Goal: Information Seeking & Learning: Learn about a topic

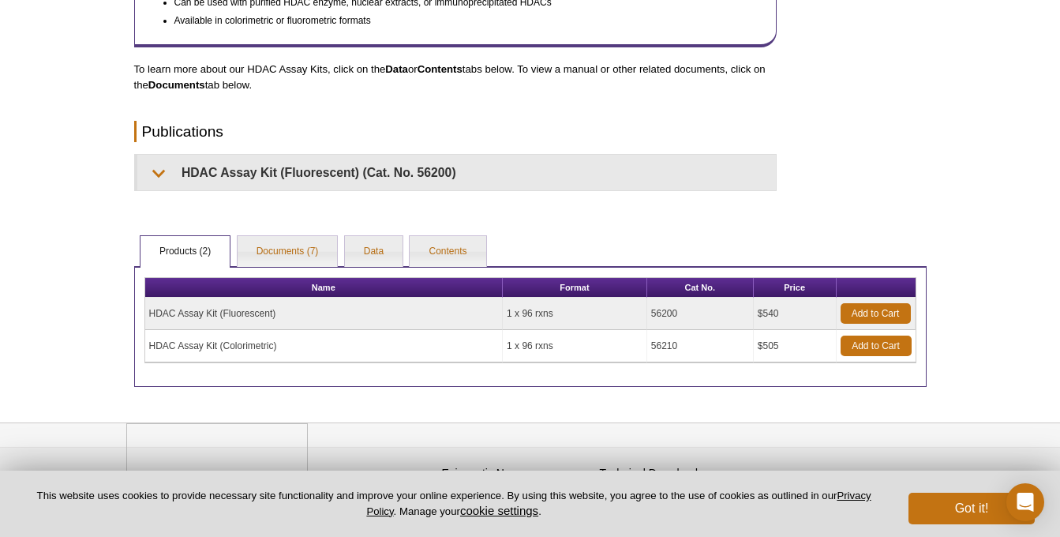
scroll to position [746, 0]
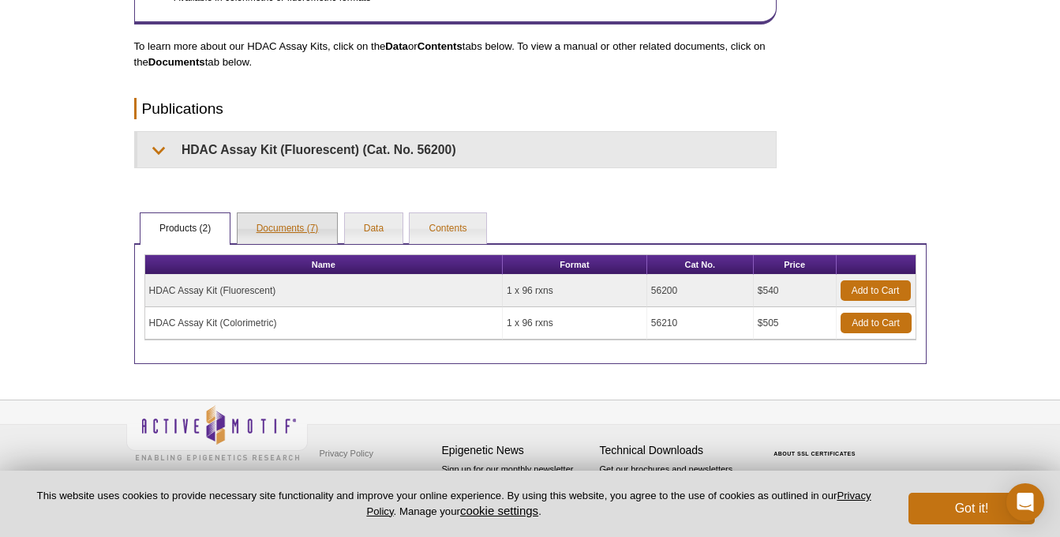
click at [308, 224] on link "Documents (7)" at bounding box center [287, 229] width 100 height 32
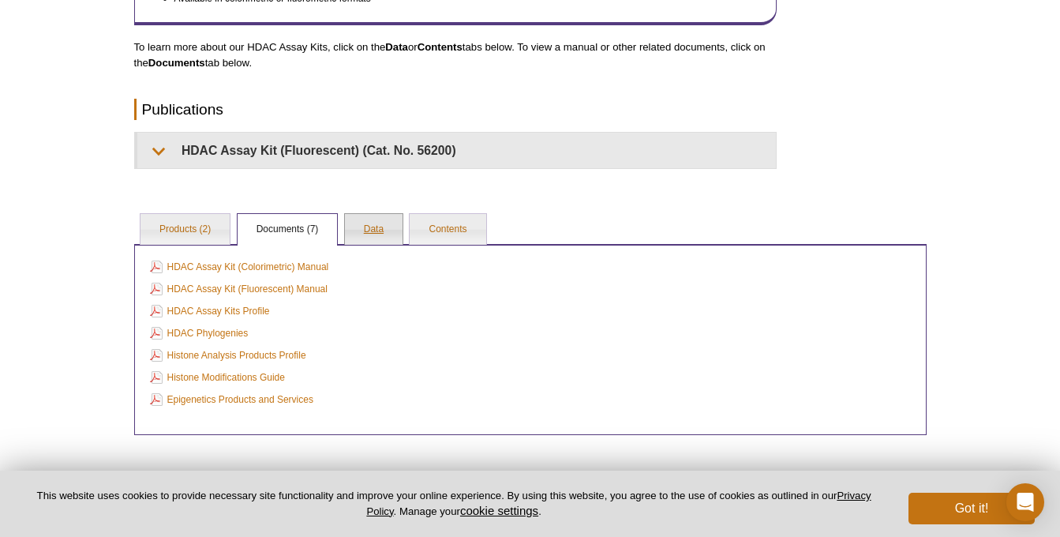
click at [370, 233] on link "Data" at bounding box center [374, 230] width 58 height 32
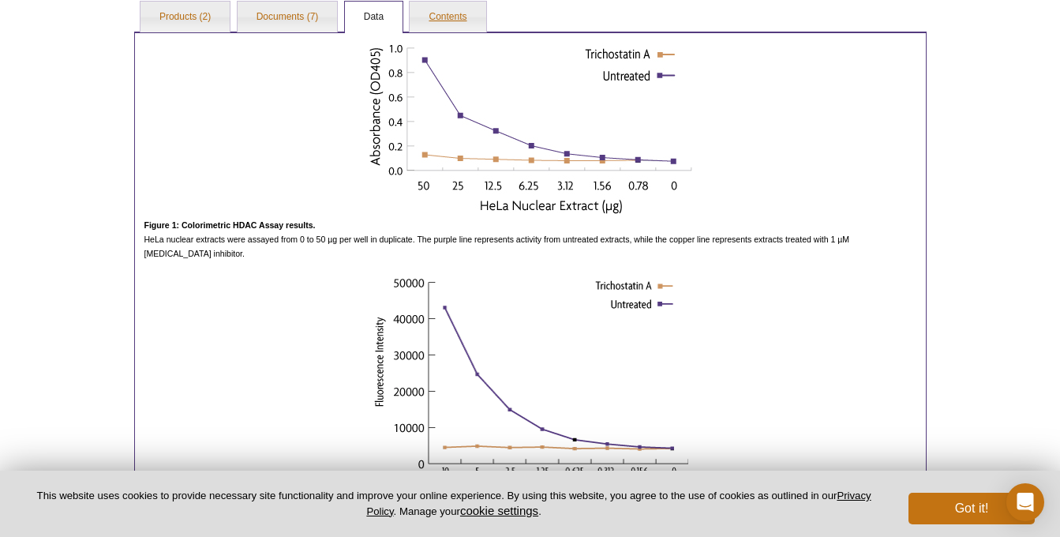
scroll to position [833, 0]
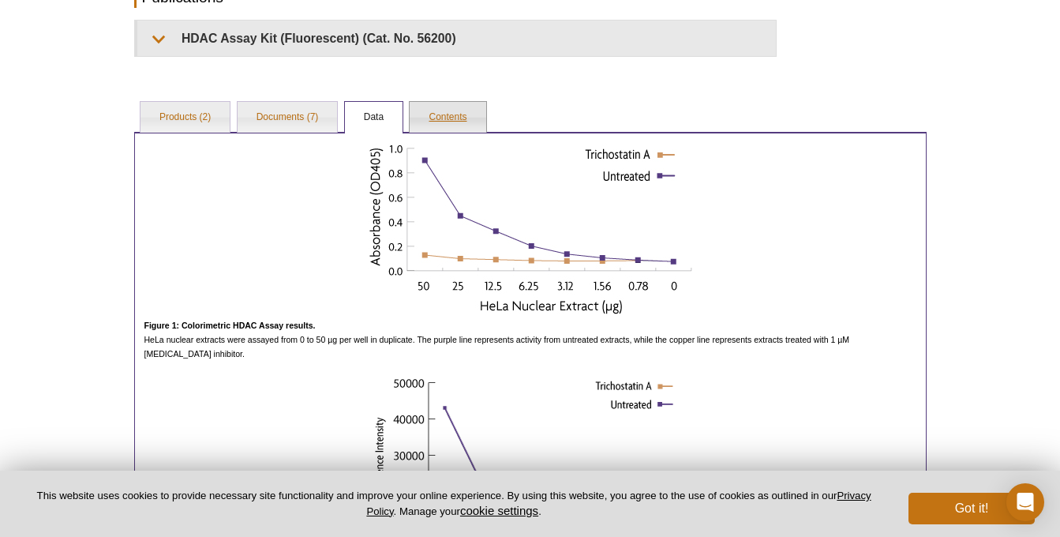
click at [449, 116] on link "Contents" at bounding box center [448, 118] width 76 height 32
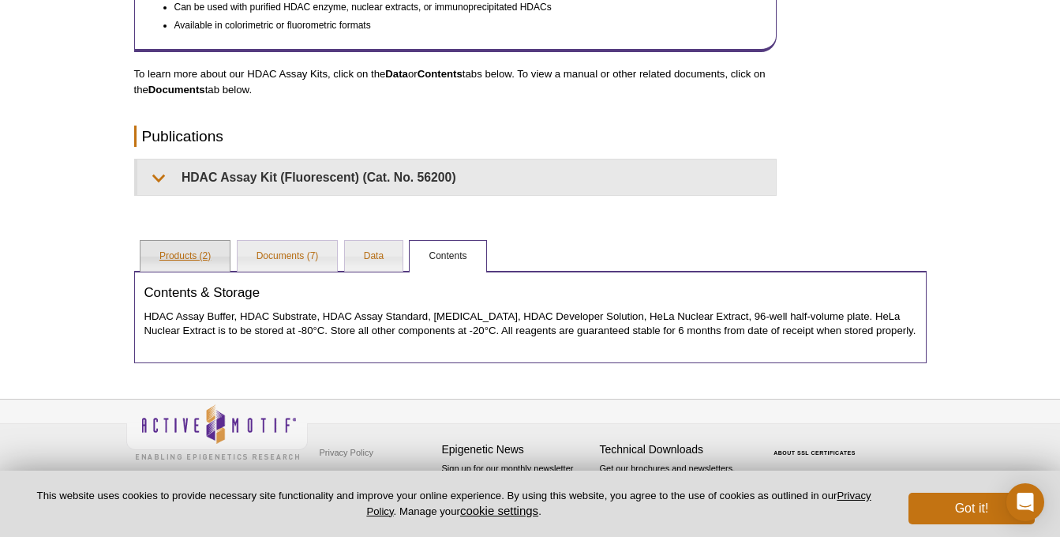
click at [182, 241] on link "Products (2)" at bounding box center [184, 257] width 89 height 32
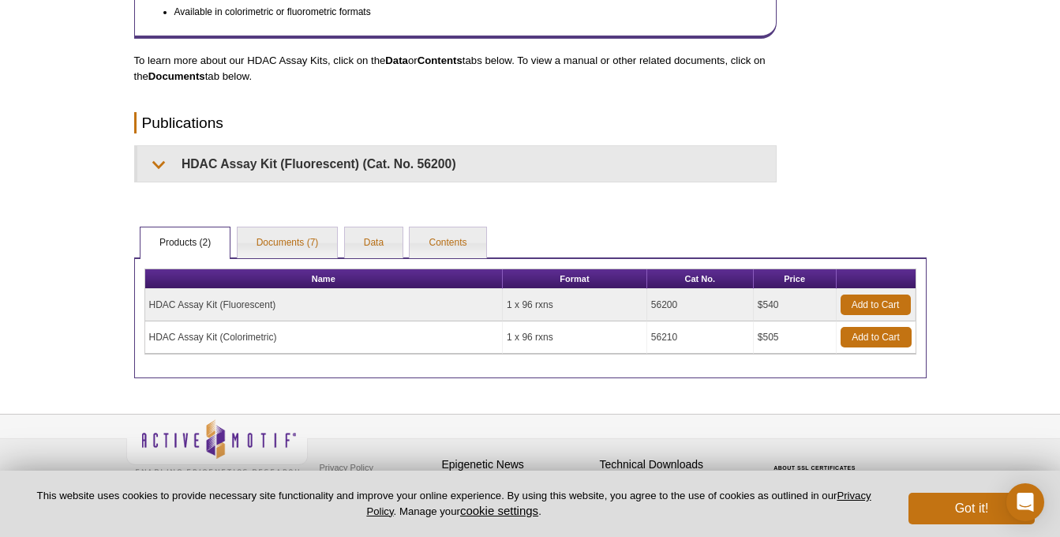
scroll to position [722, 0]
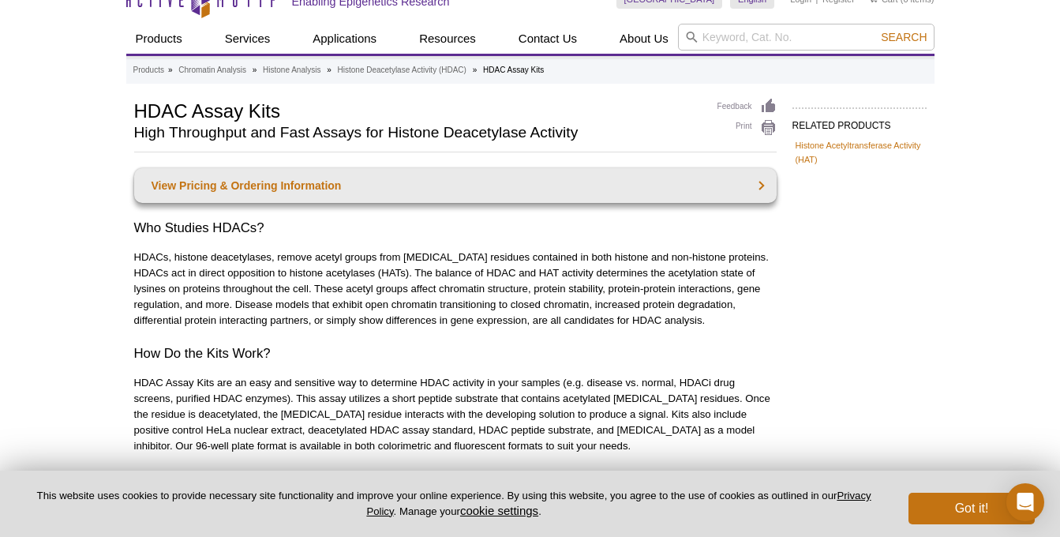
scroll to position [24, 0]
click at [421, 73] on link "Histone Deacetylase Activity (HDAC)" at bounding box center [402, 70] width 129 height 14
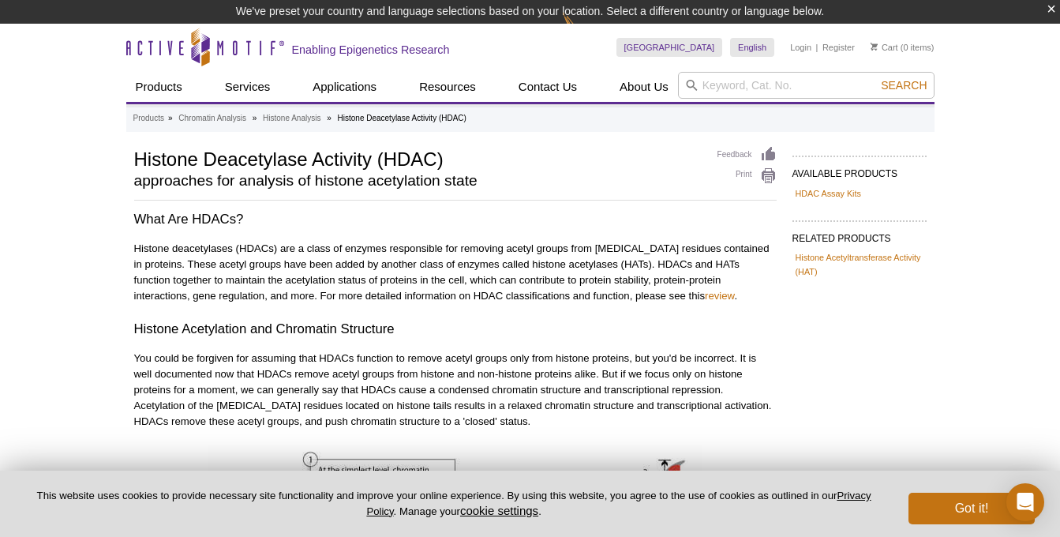
click at [282, 279] on p "Histone deacetylases (HDACs) are a class of enzymes responsible for removing ac…" at bounding box center [455, 272] width 642 height 63
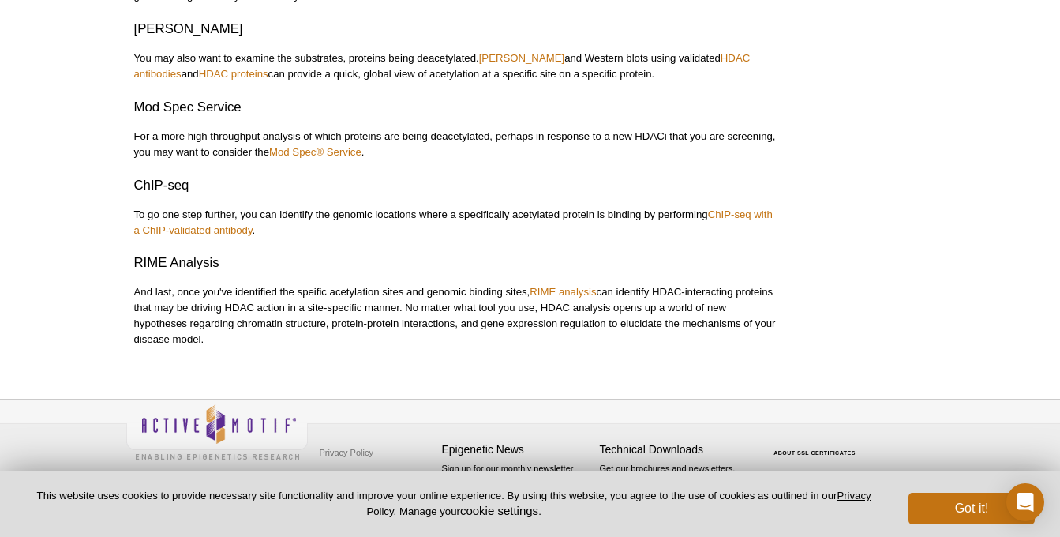
scroll to position [1247, 0]
